Goal: Information Seeking & Learning: Learn about a topic

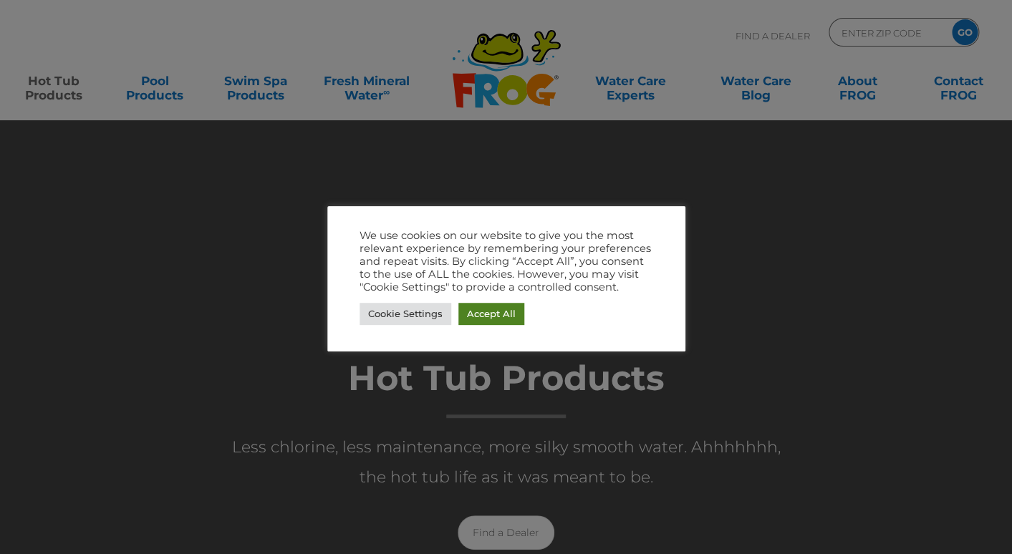
click at [502, 324] on link "Accept All" at bounding box center [491, 314] width 66 height 22
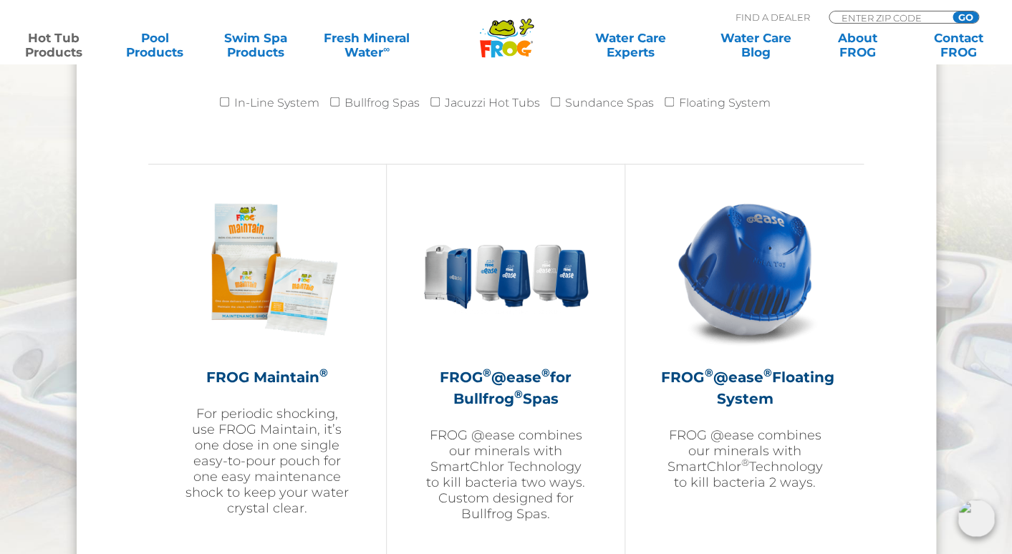
scroll to position [1524, 0]
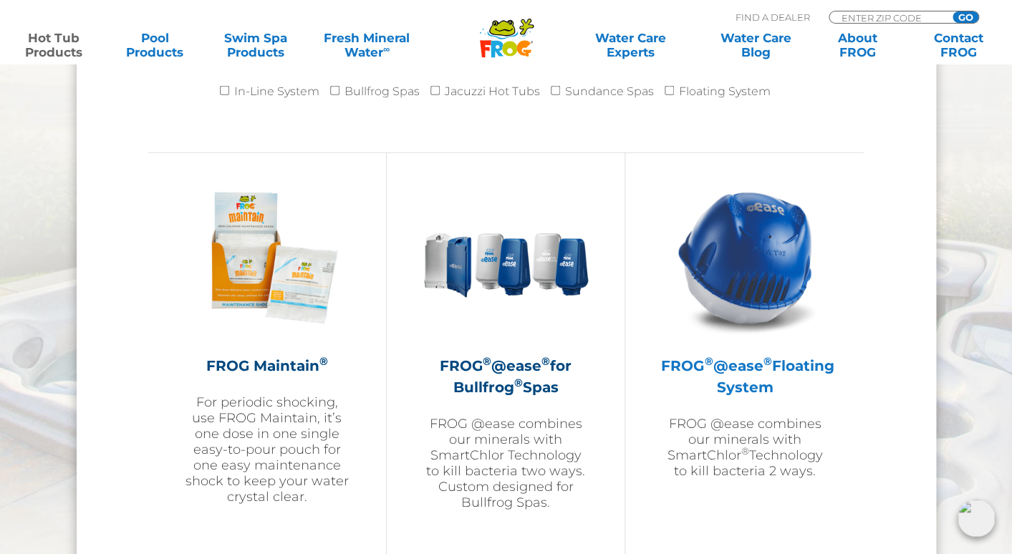
click at [768, 387] on h2 "FROG ® @ease ® Floating System" at bounding box center [744, 376] width 167 height 43
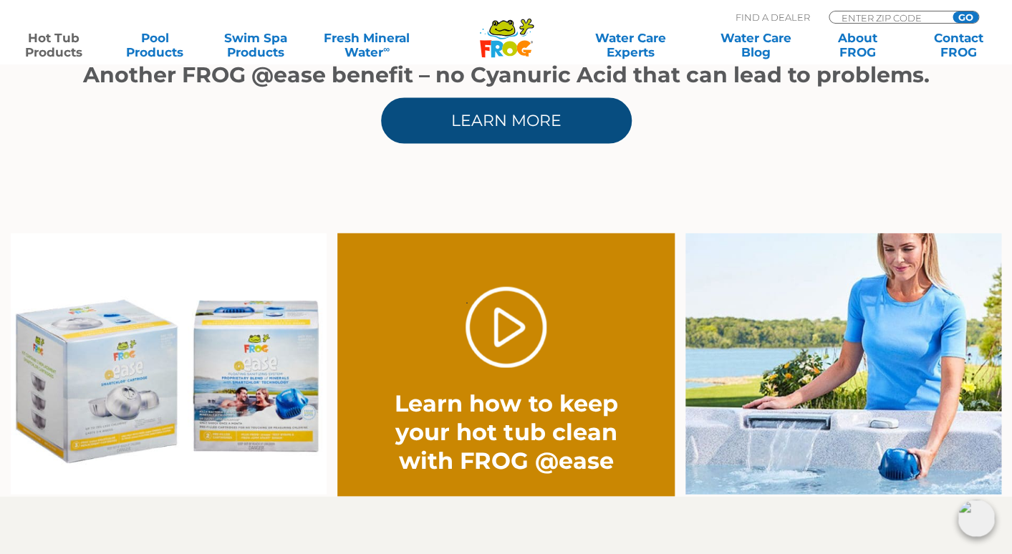
scroll to position [949, 0]
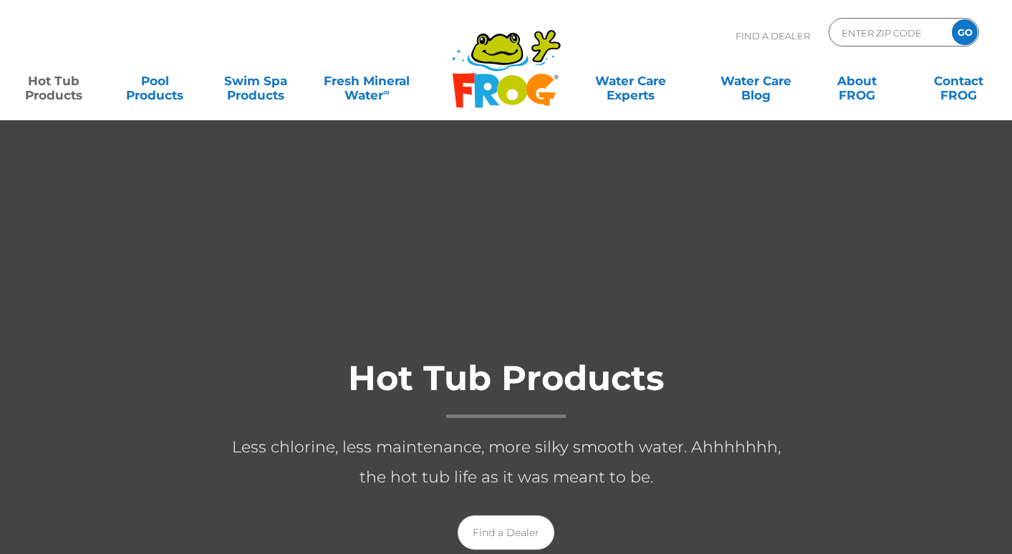
scroll to position [1524, 0]
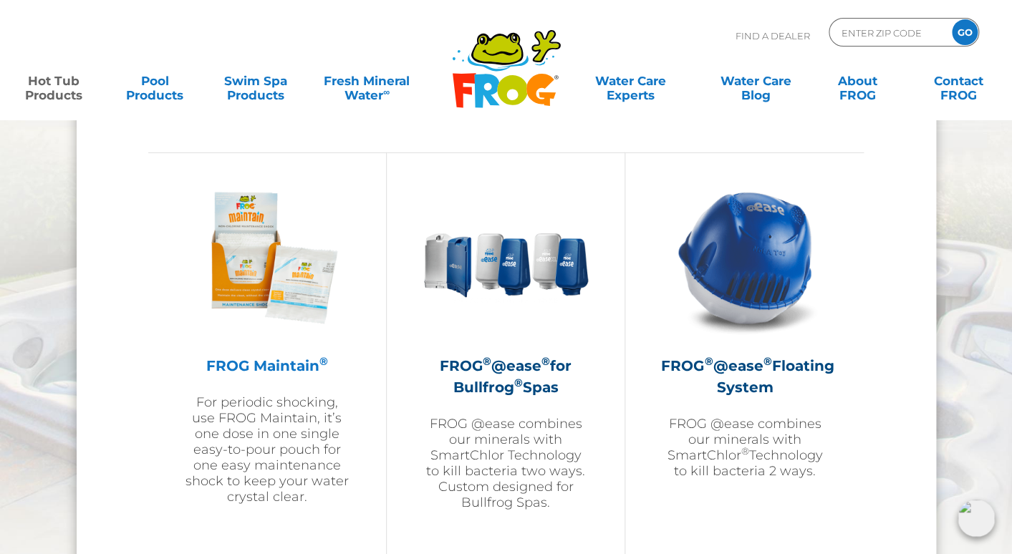
click at [268, 364] on h2 "FROG Maintain ®" at bounding box center [267, 365] width 166 height 21
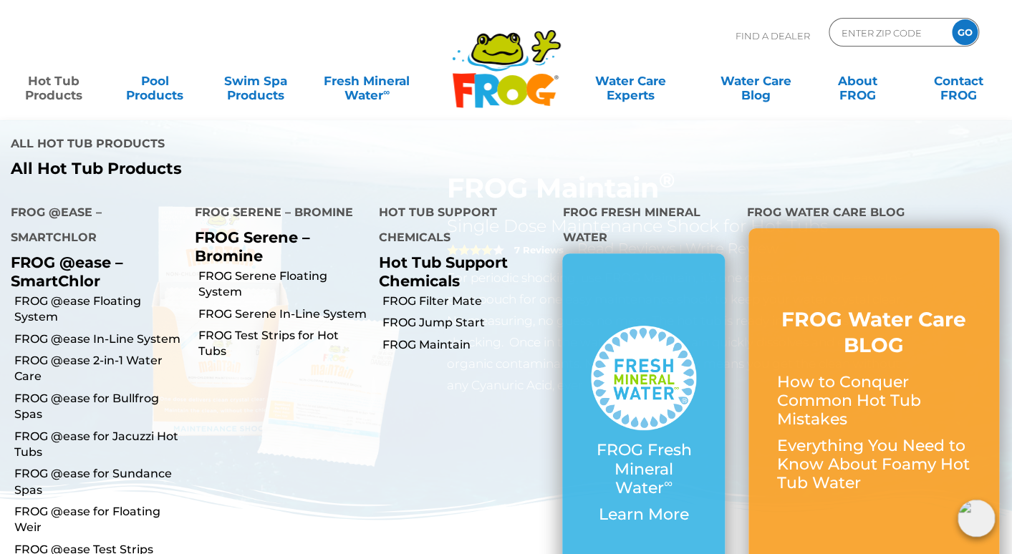
click at [59, 95] on link "Hot Tub Products" at bounding box center [53, 81] width 79 height 29
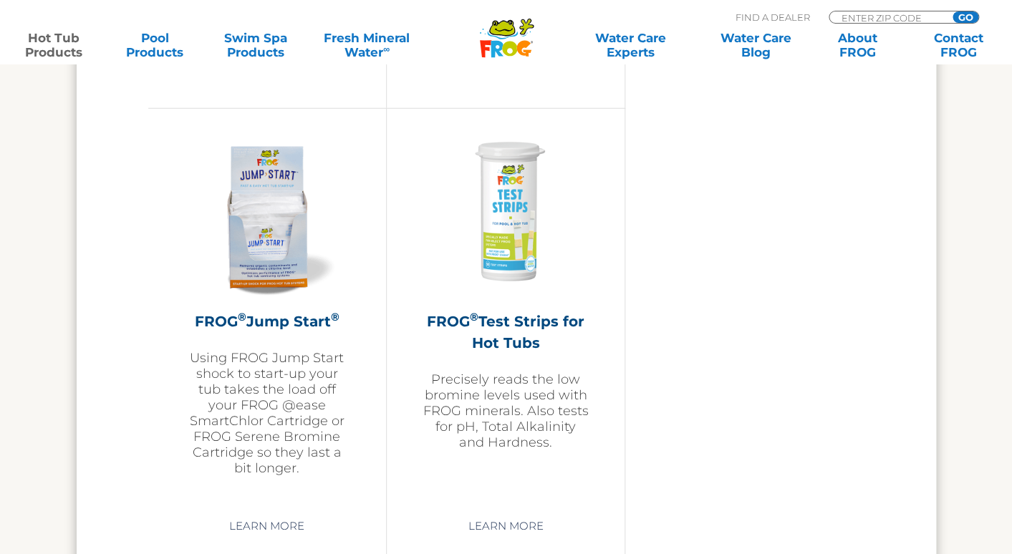
scroll to position [3491, 0]
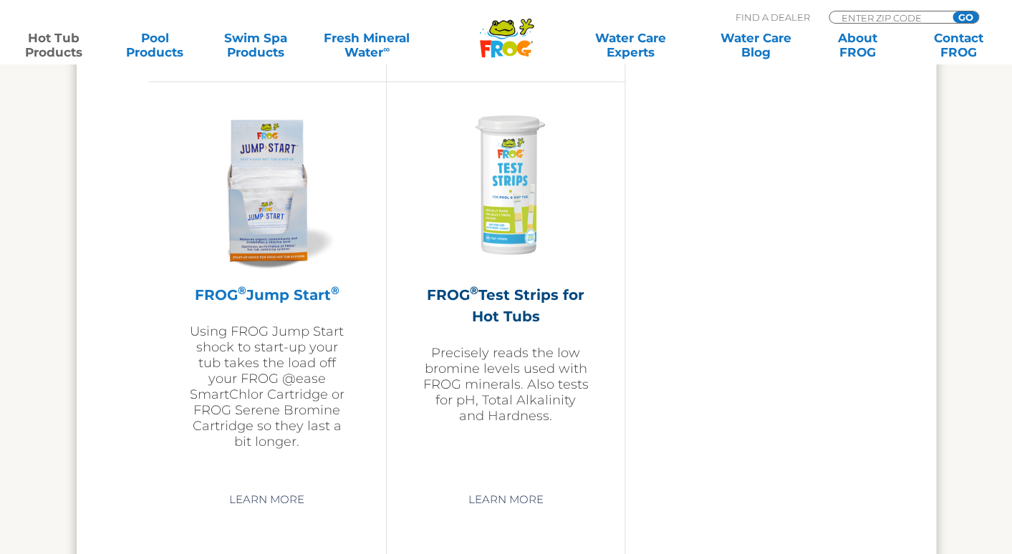
click at [301, 292] on h2 "FROG ® Jump Start ®" at bounding box center [267, 294] width 166 height 21
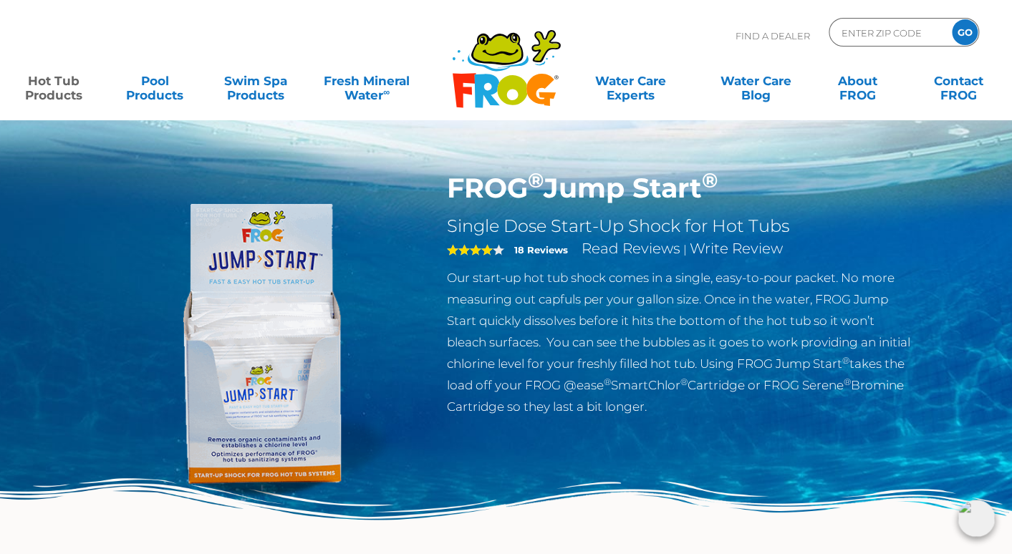
click at [271, 397] on img at bounding box center [262, 336] width 328 height 328
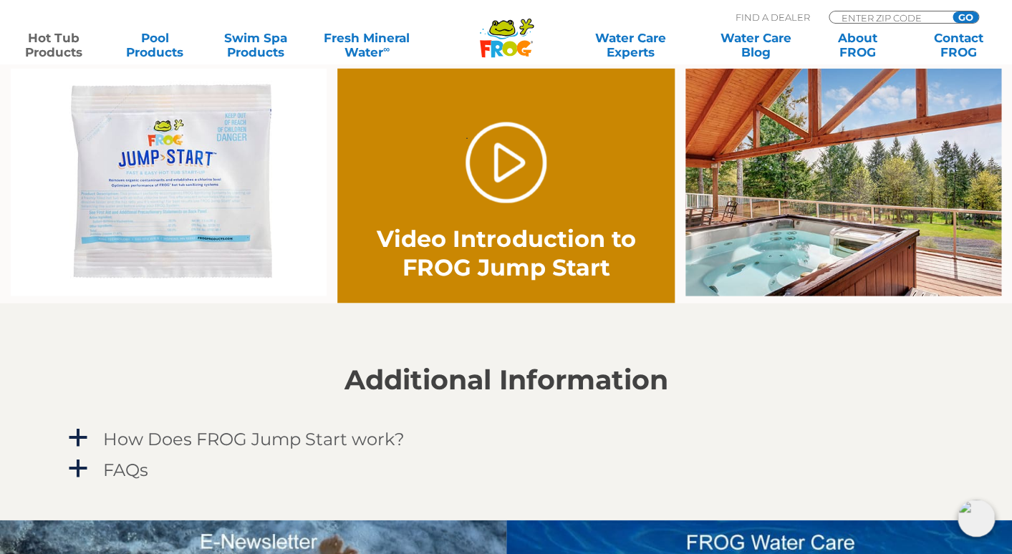
scroll to position [958, 0]
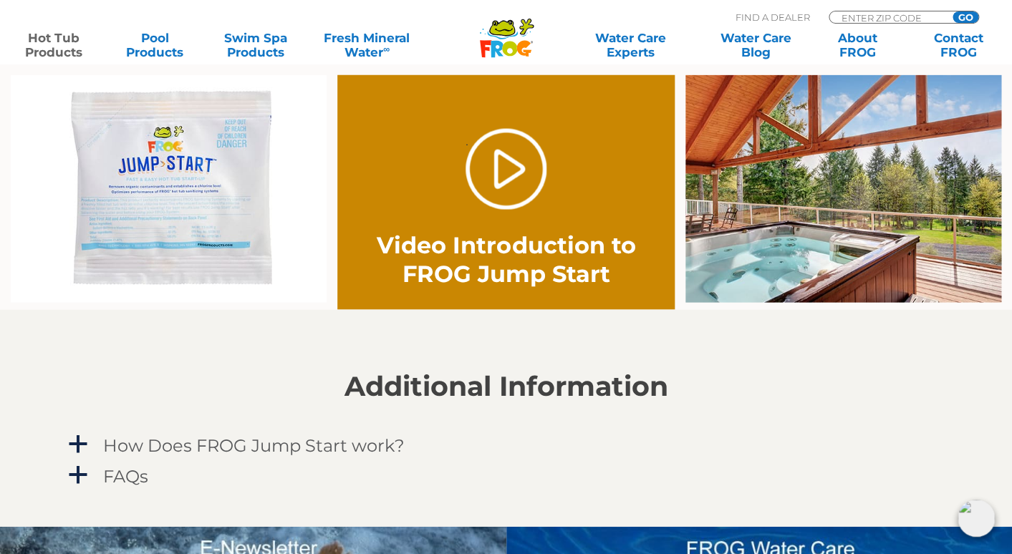
click at [173, 242] on img at bounding box center [169, 188] width 316 height 228
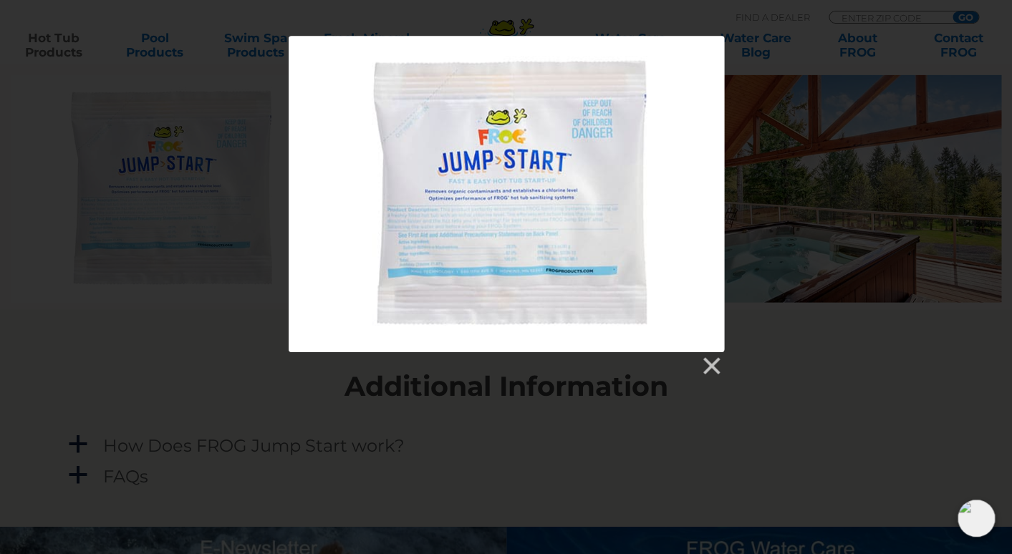
click at [662, 167] on div at bounding box center [506, 194] width 435 height 316
drag, startPoint x: 553, startPoint y: 190, endPoint x: 574, endPoint y: 180, distance: 23.7
click at [567, 185] on div at bounding box center [506, 194] width 435 height 316
click at [713, 360] on link at bounding box center [710, 365] width 21 height 21
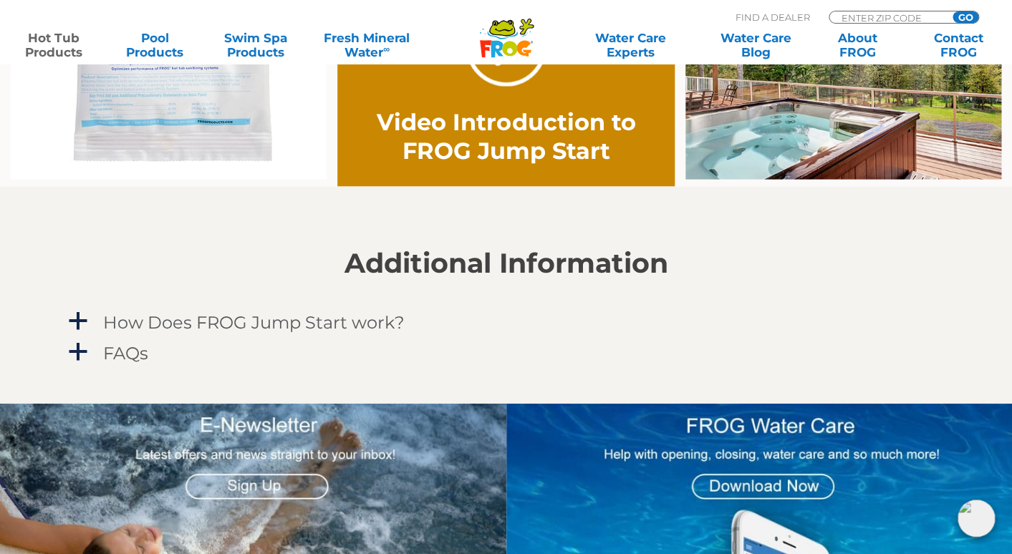
scroll to position [1132, 0]
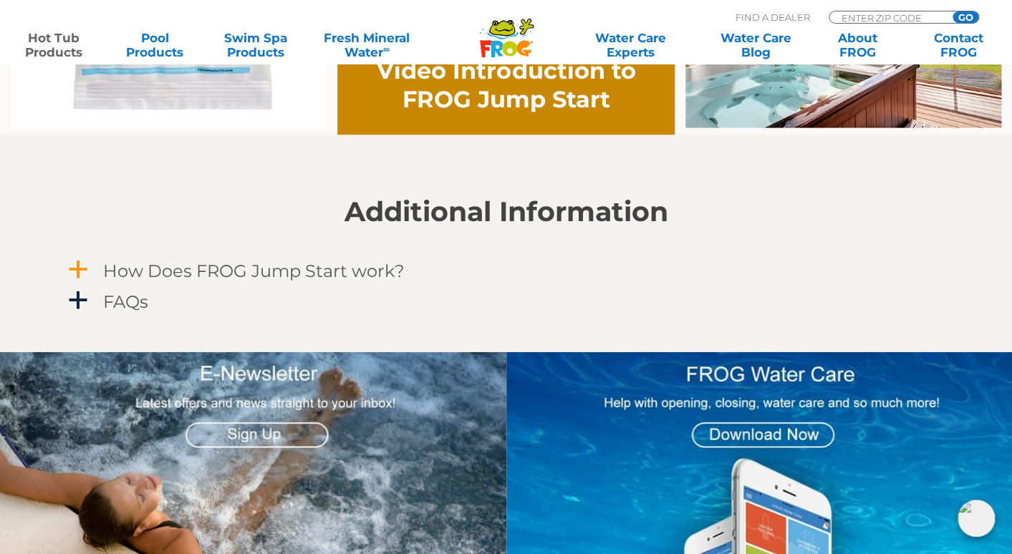
click at [173, 260] on div "How Does FROG Jump Start work?" at bounding box center [474, 271] width 749 height 26
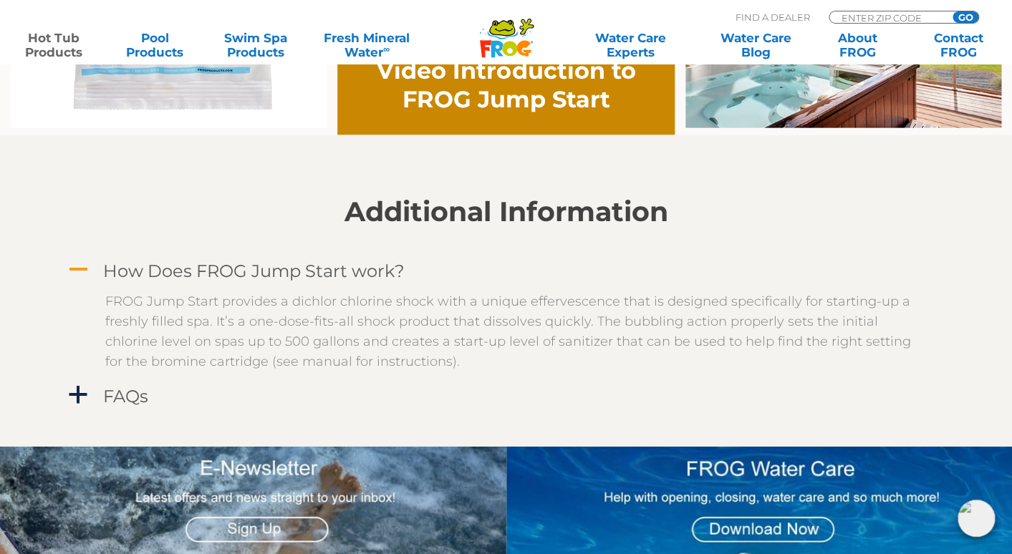
click at [79, 271] on span "A" at bounding box center [77, 269] width 21 height 21
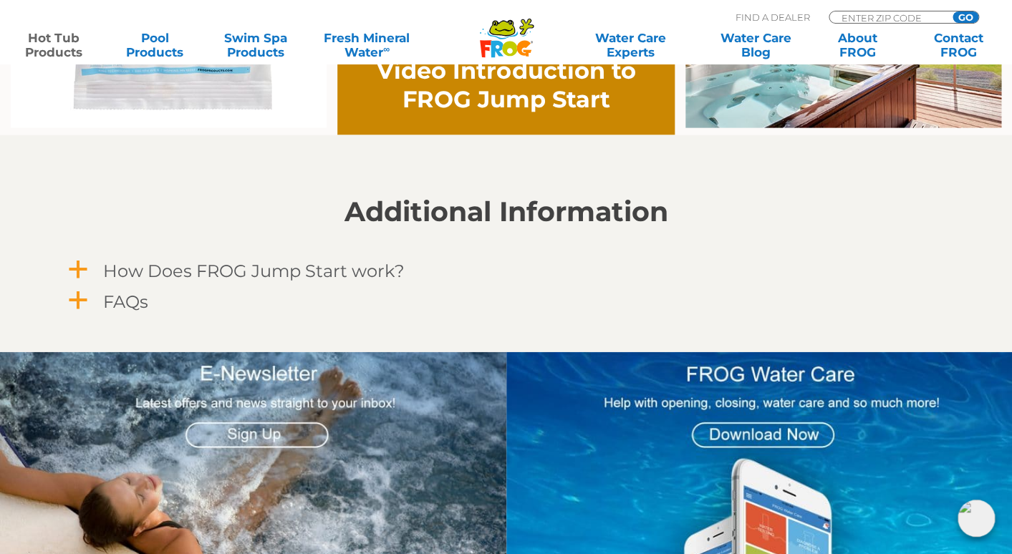
click at [75, 301] on span "a" at bounding box center [77, 300] width 21 height 21
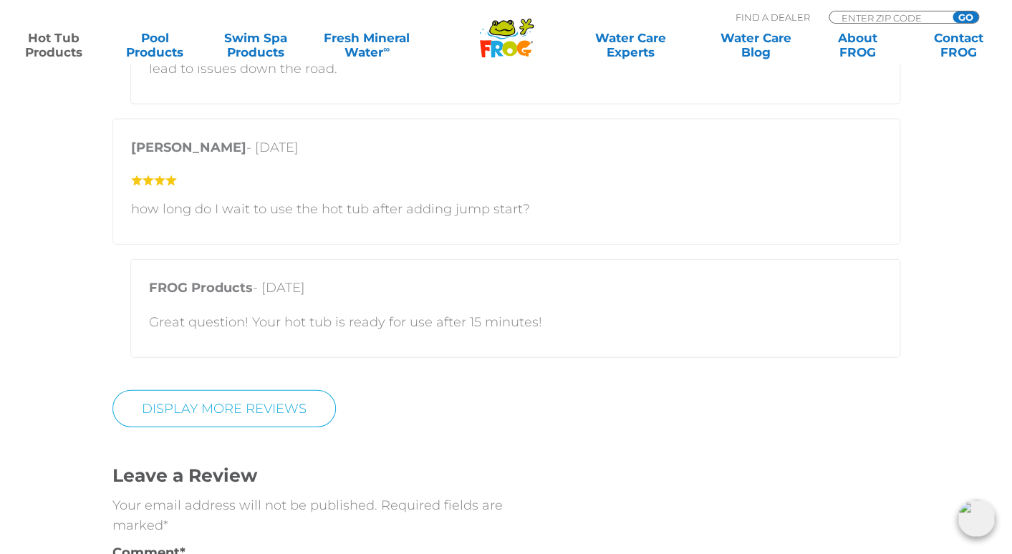
scroll to position [3130, 0]
click at [231, 216] on p "how long do I wait to use the hot tub after adding jump start?" at bounding box center [506, 210] width 750 height 20
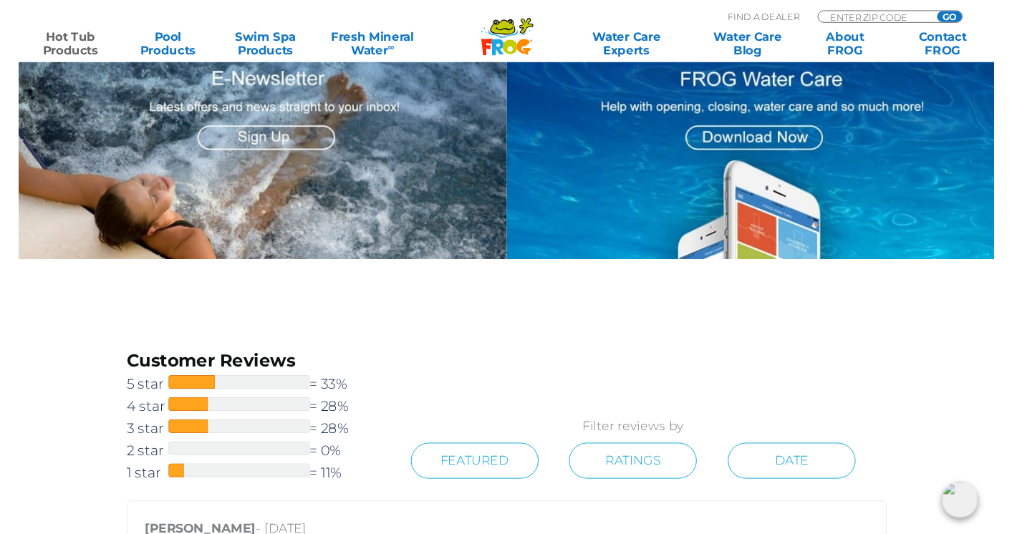
scroll to position [1663, 0]
